Goal: Task Accomplishment & Management: Complete application form

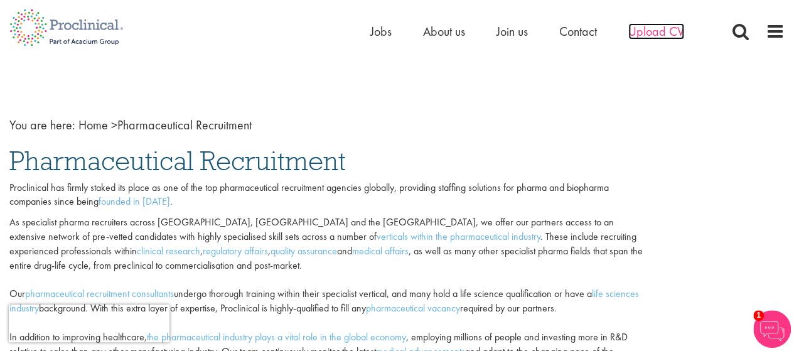
click at [643, 31] on span "Upload CV" at bounding box center [656, 31] width 56 height 16
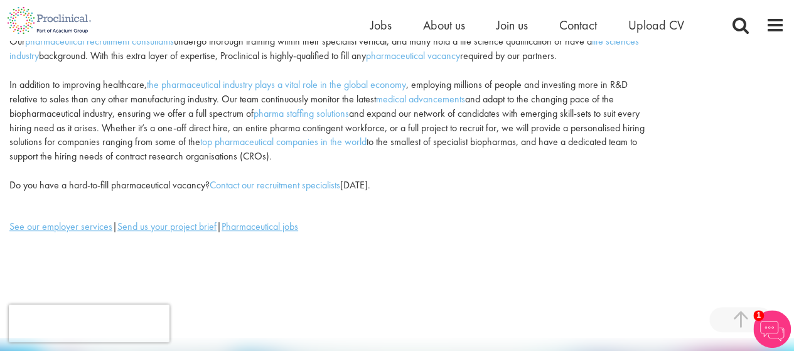
scroll to position [314, 0]
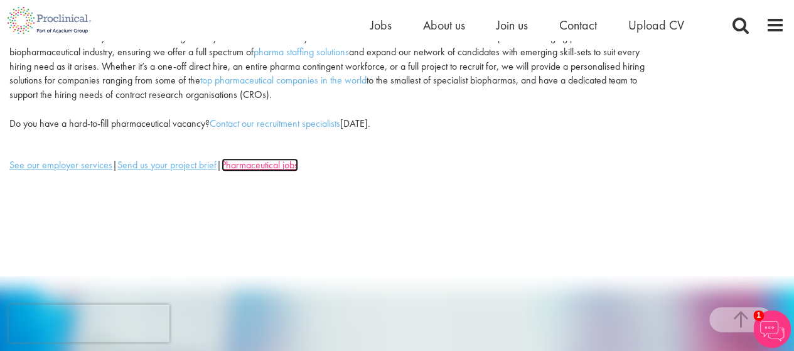
click at [257, 163] on u "Pharmaceutical jobs" at bounding box center [259, 164] width 77 height 13
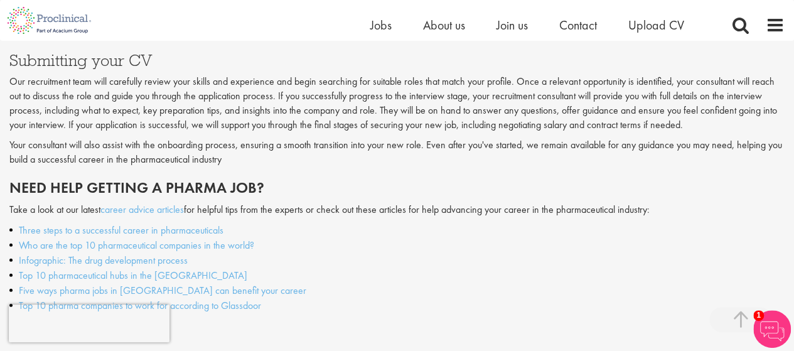
scroll to position [1694, 0]
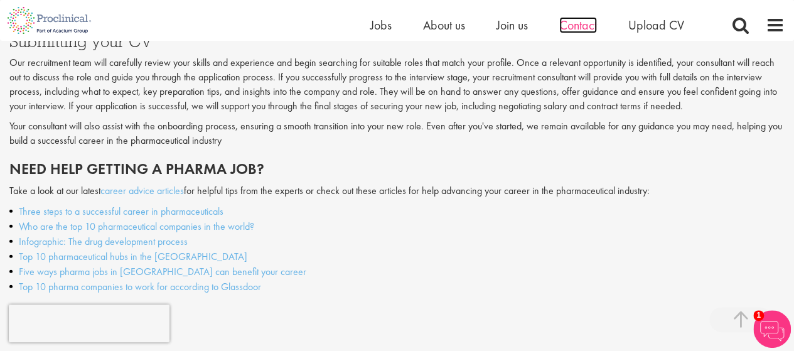
click at [585, 24] on span "Contact" at bounding box center [578, 25] width 38 height 16
